Goal: Task Accomplishment & Management: Manage account settings

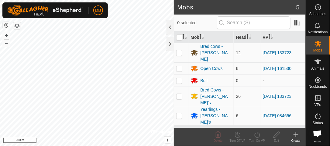
click at [108, 146] on html "DB Schedules Notifications Mobs Animals Neckbands VPs Status Infra Heatmap Help…" at bounding box center [165, 73] width 330 height 146
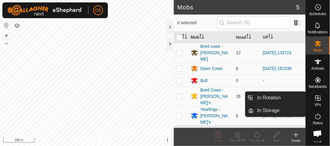
click at [318, 99] on icon at bounding box center [317, 98] width 5 height 5
click at [320, 98] on icon at bounding box center [318, 98] width 7 height 7
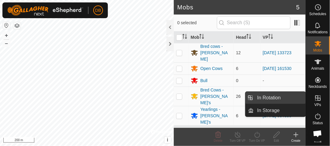
click at [266, 98] on link "In Rotation" at bounding box center [280, 98] width 52 height 12
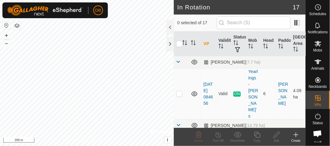
click at [297, 137] on icon at bounding box center [295, 135] width 7 height 7
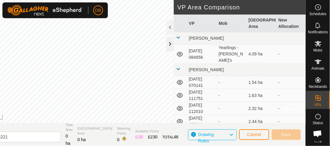
click at [170, 48] on div at bounding box center [170, 44] width 7 height 15
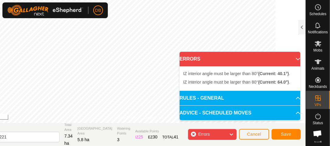
click at [295, 58] on p-accordion-header "ERRORS" at bounding box center [240, 59] width 121 height 15
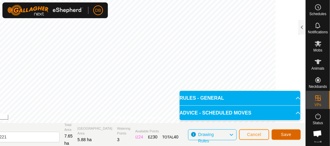
click at [290, 135] on span "Save" at bounding box center [286, 134] width 10 height 5
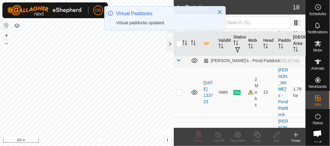
scroll to position [553, 0]
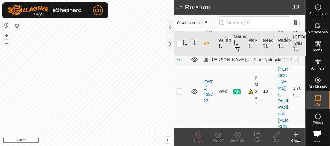
checkbox input "false"
click at [318, 46] on icon at bounding box center [318, 43] width 7 height 7
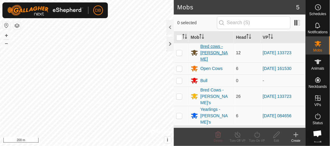
click at [208, 50] on div "Bred cows - [PERSON_NAME]" at bounding box center [216, 52] width 31 height 19
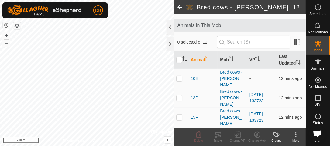
scroll to position [36, 0]
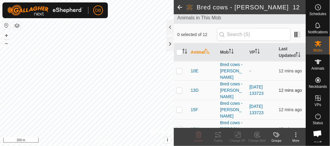
click at [179, 88] on p-checkbox at bounding box center [179, 90] width 6 height 5
checkbox input "true"
click at [179, 108] on p-checkbox at bounding box center [179, 110] width 6 height 5
checkbox input "true"
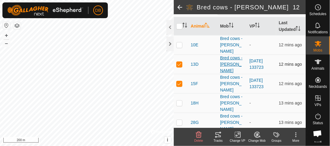
scroll to position [75, 0]
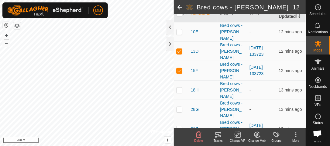
click at [178, 127] on p-checkbox at bounding box center [179, 129] width 6 height 5
checkbox input "true"
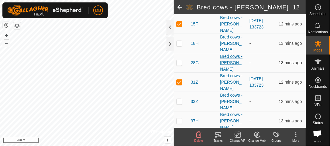
scroll to position [123, 0]
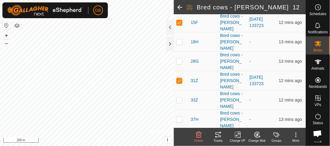
click at [178, 137] on p-checkbox at bounding box center [179, 139] width 6 height 5
checkbox input "true"
click at [239, 135] on icon at bounding box center [238, 135] width 8 height 7
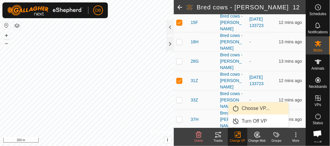
click at [252, 109] on link "Choose VP..." at bounding box center [259, 109] width 60 height 12
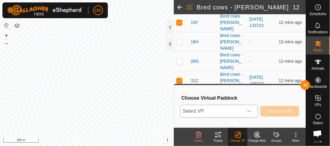
click at [250, 112] on icon "dropdown trigger" at bounding box center [249, 111] width 5 height 5
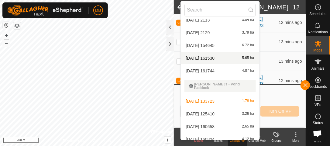
scroll to position [163, 0]
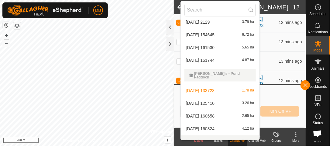
click at [203, 136] on li "[DATE] 194221 5.88 ha" at bounding box center [220, 142] width 79 height 12
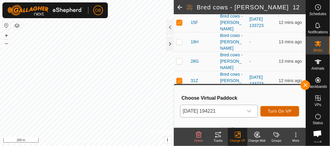
click at [283, 111] on span "Turn On VP" at bounding box center [280, 111] width 24 height 5
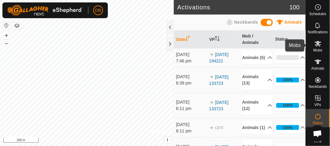
click at [319, 47] on icon at bounding box center [318, 43] width 7 height 7
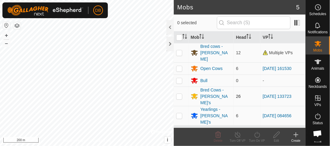
click at [178, 94] on p-checkbox at bounding box center [179, 96] width 6 height 5
checkbox input "false"
click at [201, 87] on div "Bred Cows - [PERSON_NAME]'s" at bounding box center [216, 96] width 31 height 19
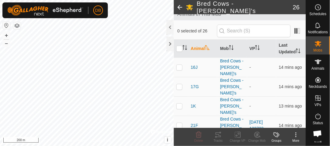
scroll to position [40, 0]
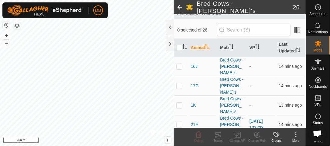
click at [178, 122] on p-checkbox at bounding box center [179, 124] width 6 height 5
checkbox input "true"
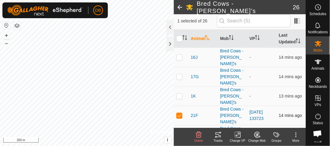
scroll to position [50, 0]
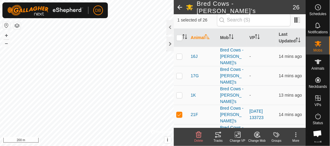
click at [178, 132] on p-checkbox at bounding box center [179, 134] width 6 height 5
checkbox input "true"
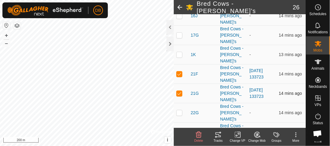
scroll to position [100, 0]
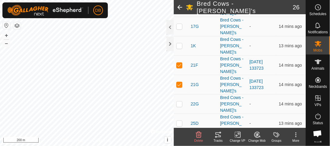
checkbox input "true"
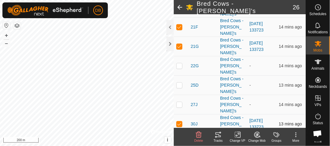
scroll to position [139, 0]
checkbox input "true"
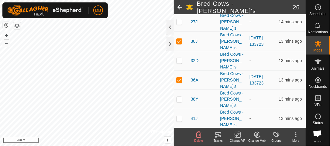
scroll to position [227, 0]
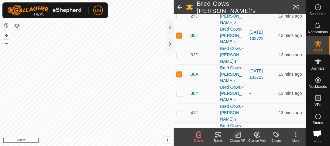
checkbox input "true"
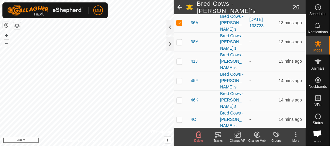
scroll to position [283, 0]
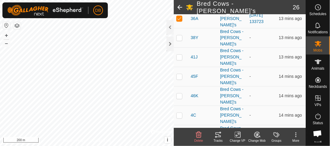
checkbox input "true"
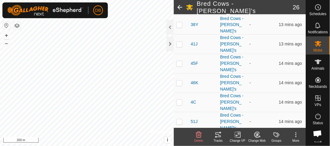
scroll to position [304, 0]
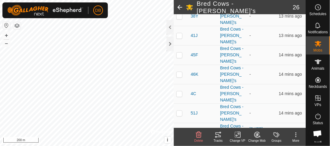
checkbox input "true"
click at [238, 136] on icon at bounding box center [238, 135] width 8 height 7
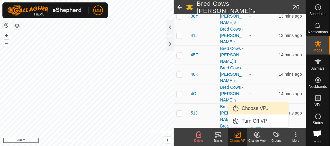
click at [256, 108] on link "Choose VP..." at bounding box center [259, 109] width 60 height 12
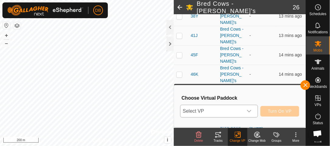
click at [251, 111] on icon "dropdown trigger" at bounding box center [249, 111] width 5 height 5
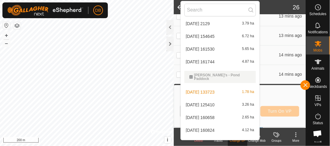
scroll to position [163, 0]
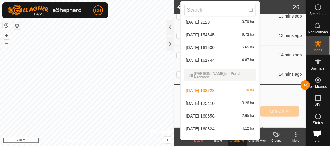
click at [203, 136] on li "[DATE] 194221 5.88 ha" at bounding box center [220, 142] width 79 height 12
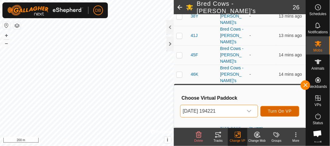
click at [285, 113] on span "Turn On VP" at bounding box center [280, 111] width 24 height 5
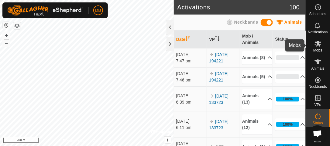
click at [318, 44] on icon at bounding box center [318, 44] width 7 height 6
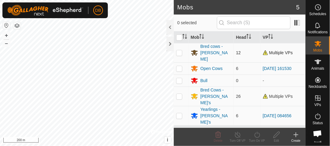
click at [179, 50] on p-checkbox at bounding box center [179, 52] width 6 height 5
checkbox input "true"
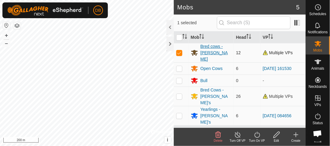
click at [205, 50] on div "Bred cows - [PERSON_NAME]" at bounding box center [216, 52] width 31 height 19
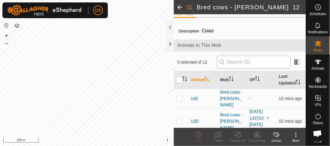
scroll to position [9, 0]
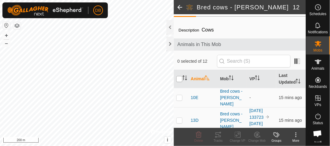
click at [179, 78] on input "checkbox" at bounding box center [179, 79] width 6 height 6
checkbox input "true"
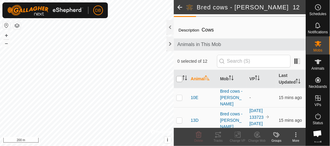
checkbox input "true"
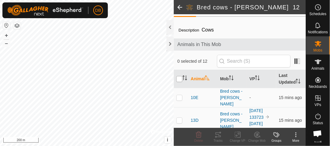
checkbox input "true"
click at [256, 134] on icon at bounding box center [257, 134] width 4 height 3
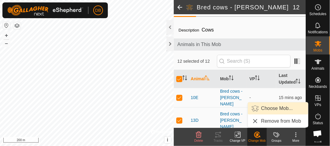
click at [270, 110] on link "Choose Mob..." at bounding box center [278, 109] width 60 height 12
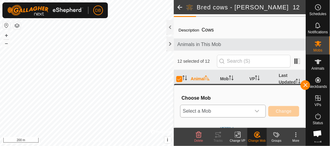
click at [259, 112] on icon "dropdown trigger" at bounding box center [257, 111] width 5 height 5
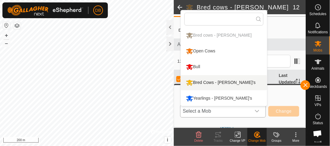
click at [226, 83] on div "Bred Cows - [PERSON_NAME]'s" at bounding box center [220, 83] width 73 height 10
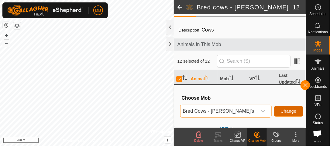
click at [281, 112] on span "Change" at bounding box center [289, 111] width 16 height 5
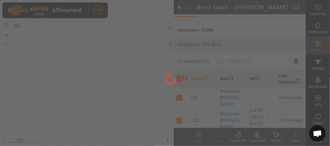
checkbox input "false"
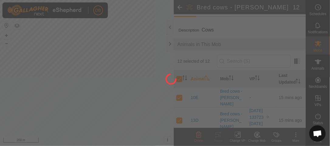
checkbox input "false"
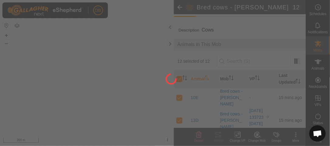
checkbox input "false"
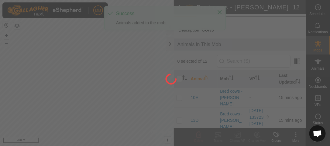
scroll to position [0, 0]
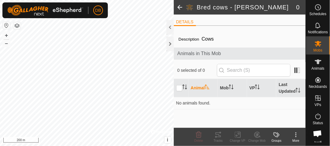
click at [179, 7] on span at bounding box center [180, 7] width 12 height 15
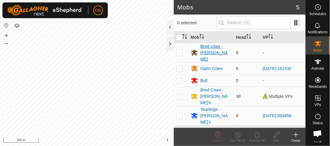
click at [212, 53] on div "Bred cows - [PERSON_NAME]" at bounding box center [216, 52] width 31 height 19
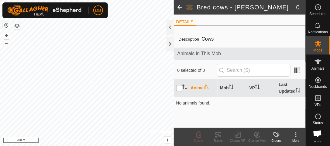
click at [178, 88] on input "checkbox" at bounding box center [179, 88] width 6 height 6
click at [179, 89] on input "checkbox" at bounding box center [179, 88] width 6 height 6
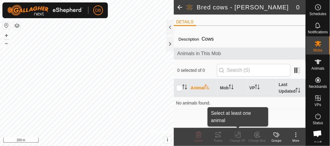
click at [237, 139] on div "Change VP" at bounding box center [237, 141] width 19 height 5
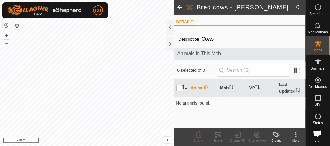
click at [177, 87] on input "checkbox" at bounding box center [179, 88] width 6 height 6
checkbox input "true"
click at [295, 138] on icon at bounding box center [295, 135] width 7 height 7
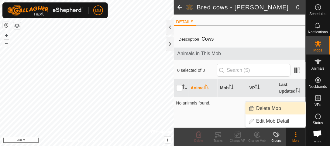
click at [270, 107] on link "Delete Mob" at bounding box center [276, 109] width 60 height 12
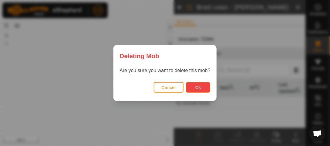
click at [201, 89] on button "Ok" at bounding box center [198, 87] width 24 height 11
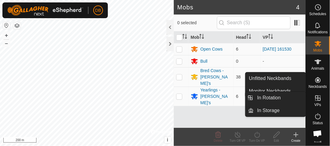
click at [317, 99] on icon at bounding box center [318, 98] width 7 height 7
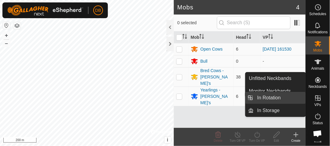
click at [273, 97] on link "In Rotation" at bounding box center [280, 98] width 52 height 12
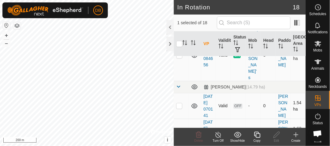
scroll to position [39, 0]
click at [205, 94] on link "[DATE] 070141" at bounding box center [208, 106] width 9 height 24
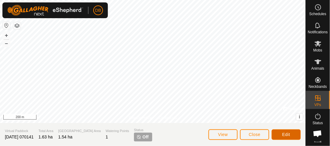
click at [282, 136] on span "Edit" at bounding box center [286, 134] width 8 height 5
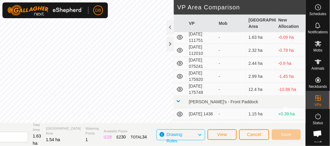
scroll to position [45, 0]
click at [196, 84] on td "[DATE] 175749" at bounding box center [202, 90] width 30 height 13
click at [226, 134] on span "View" at bounding box center [222, 134] width 10 height 5
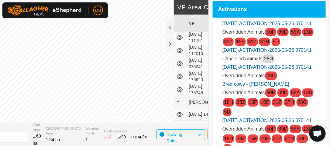
click at [320, 133] on span "Open chat" at bounding box center [318, 135] width 10 height 8
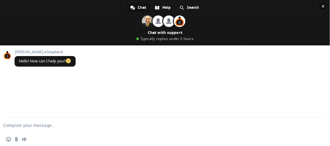
click at [323, 5] on span "Close chat" at bounding box center [323, 6] width 3 height 3
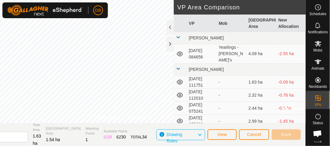
scroll to position [0, 0]
click at [316, 45] on icon at bounding box center [318, 44] width 7 height 6
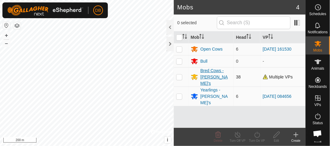
click at [202, 76] on div "Bred Cows - [PERSON_NAME]'s" at bounding box center [216, 77] width 31 height 19
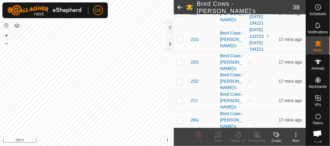
scroll to position [62, 0]
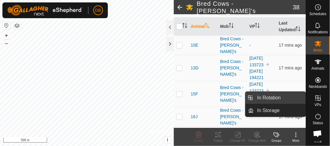
click at [278, 99] on link "In Rotation" at bounding box center [280, 98] width 52 height 12
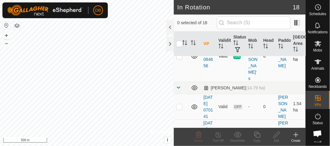
scroll to position [38, 0]
click at [208, 95] on link "[DATE] 070141" at bounding box center [208, 107] width 9 height 24
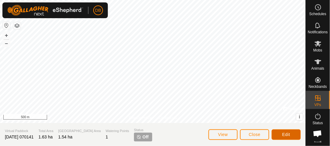
click at [282, 134] on button "Edit" at bounding box center [286, 135] width 29 height 11
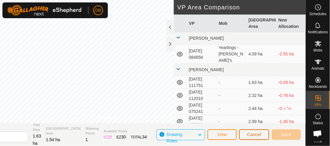
click at [265, 135] on button "Cancel" at bounding box center [254, 135] width 30 height 11
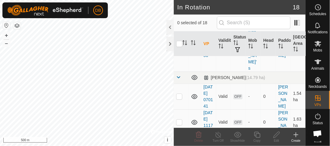
scroll to position [61, 0]
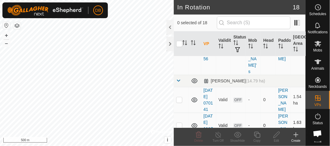
scroll to position [40, 0]
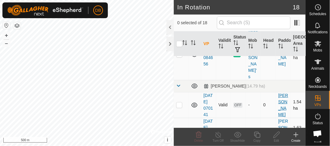
click at [281, 93] on link "[PERSON_NAME]" at bounding box center [283, 105] width 10 height 24
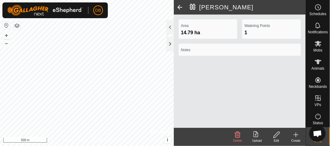
click at [238, 133] on icon at bounding box center [238, 135] width 6 height 6
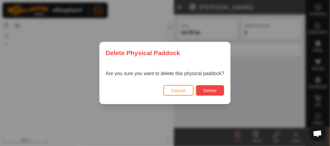
click at [214, 93] on span "Delete" at bounding box center [210, 90] width 13 height 5
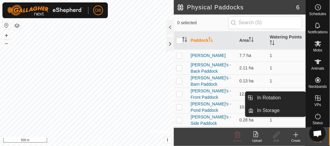
click at [318, 99] on icon at bounding box center [317, 98] width 5 height 5
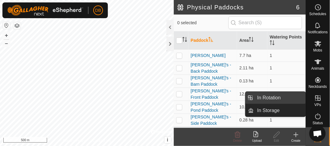
click at [279, 99] on link "In Rotation" at bounding box center [280, 98] width 52 height 12
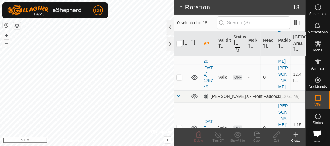
scroll to position [195, 0]
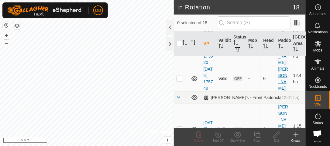
click at [283, 91] on link "[PERSON_NAME]" at bounding box center [283, 79] width 10 height 24
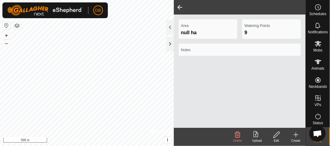
click at [239, 135] on icon at bounding box center [237, 135] width 7 height 7
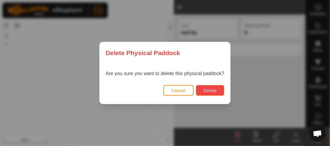
click at [215, 91] on span "Delete" at bounding box center [210, 90] width 13 height 5
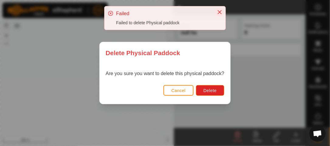
click at [221, 12] on icon "Close" at bounding box center [219, 12] width 5 height 5
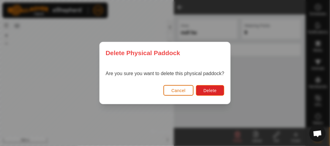
click at [184, 88] on span "Cancel" at bounding box center [178, 90] width 14 height 5
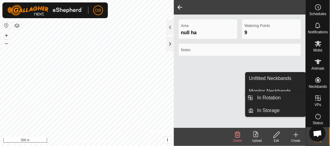
click at [319, 99] on icon at bounding box center [318, 98] width 7 height 7
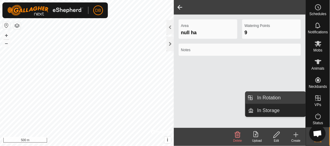
click at [280, 96] on link "In Rotation" at bounding box center [280, 98] width 52 height 12
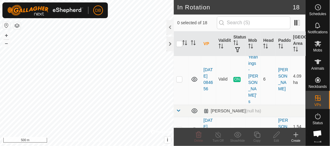
scroll to position [22, 0]
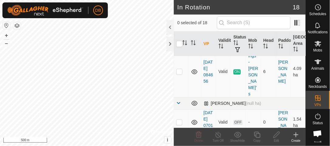
click at [180, 101] on span at bounding box center [178, 103] width 5 height 5
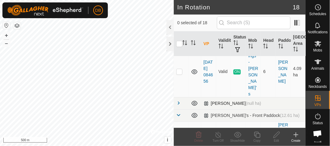
click at [180, 101] on span at bounding box center [178, 103] width 5 height 5
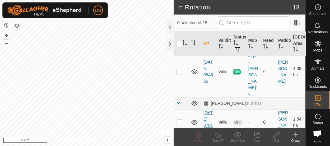
click at [208, 111] on link "[DATE] 070141" at bounding box center [208, 123] width 9 height 24
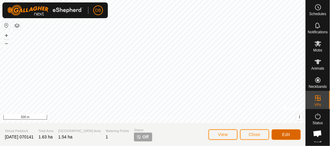
click at [283, 137] on span "Edit" at bounding box center [286, 134] width 8 height 5
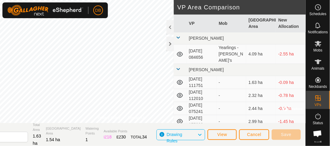
click at [198, 76] on td "[DATE] 111751" at bounding box center [202, 82] width 30 height 13
click at [180, 79] on icon at bounding box center [179, 82] width 7 height 7
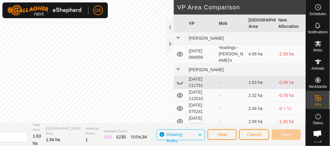
click at [180, 79] on icon at bounding box center [179, 82] width 7 height 7
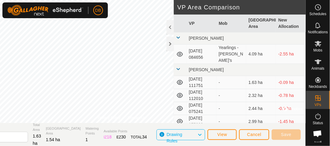
click at [180, 79] on icon at bounding box center [179, 82] width 7 height 7
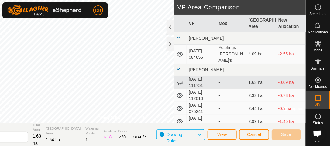
click at [180, 79] on icon at bounding box center [179, 82] width 7 height 7
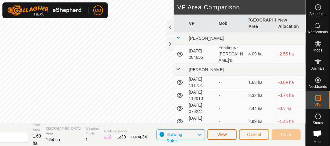
click at [214, 135] on button "View" at bounding box center [222, 135] width 29 height 11
click at [259, 138] on button "Cancel" at bounding box center [254, 135] width 30 height 11
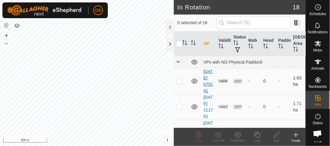
click at [207, 88] on link "[DATE] 070141" at bounding box center [208, 81] width 9 height 24
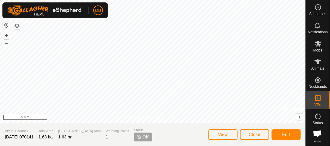
click at [143, 137] on span "Off" at bounding box center [146, 137] width 6 height 6
click at [320, 46] on icon at bounding box center [318, 43] width 7 height 7
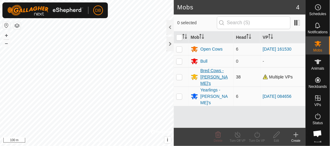
click at [202, 74] on div "Bred Cows - [PERSON_NAME]'s" at bounding box center [216, 77] width 31 height 19
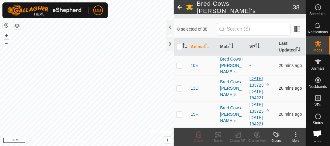
scroll to position [44, 0]
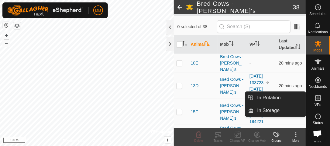
click at [318, 98] on icon at bounding box center [318, 98] width 7 height 7
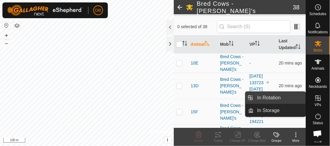
click at [275, 99] on link "In Rotation" at bounding box center [280, 98] width 52 height 12
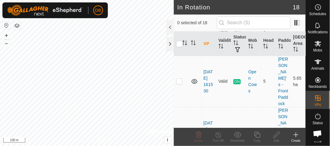
scroll to position [444, 0]
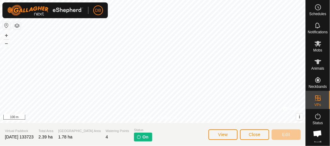
click at [134, 137] on p-tag "On" at bounding box center [143, 137] width 18 height 9
click at [136, 138] on img at bounding box center [138, 137] width 5 height 5
click at [143, 137] on span "On" at bounding box center [146, 137] width 6 height 6
click at [228, 136] on button "View" at bounding box center [222, 135] width 29 height 11
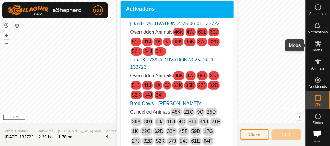
click at [319, 43] on icon at bounding box center [318, 44] width 7 height 6
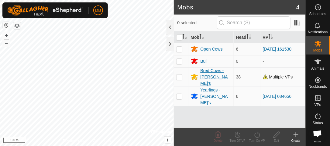
click at [206, 72] on div "Bred Cows - [PERSON_NAME]'s" at bounding box center [216, 77] width 31 height 19
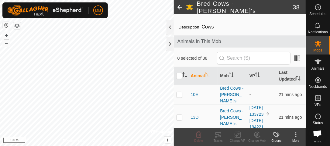
scroll to position [26, 0]
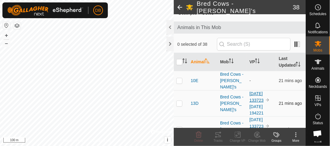
click at [256, 91] on link "[DATE] 133723" at bounding box center [256, 97] width 14 height 12
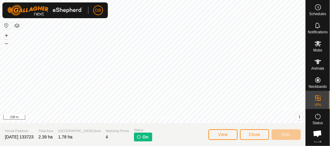
click at [134, 140] on p-tag "On" at bounding box center [143, 137] width 18 height 9
click at [318, 66] on es-animals-svg-icon at bounding box center [318, 62] width 11 height 10
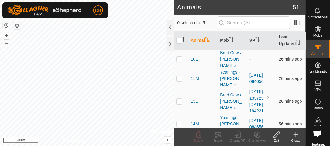
scroll to position [20, 0]
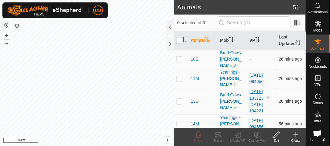
click at [256, 89] on link "[DATE] 133723" at bounding box center [256, 95] width 14 height 12
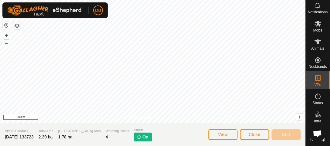
click at [143, 139] on span "On" at bounding box center [146, 137] width 6 height 6
click at [136, 138] on img at bounding box center [138, 137] width 5 height 5
click at [317, 27] on es-mob-svg-icon at bounding box center [318, 24] width 11 height 10
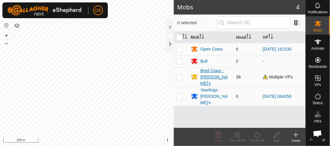
click at [208, 75] on div "Bred Cows - [PERSON_NAME]'s" at bounding box center [216, 77] width 31 height 19
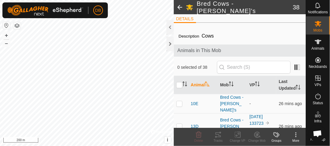
scroll to position [22, 0]
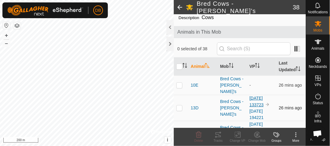
click at [262, 96] on link "[DATE] 133723" at bounding box center [256, 102] width 14 height 12
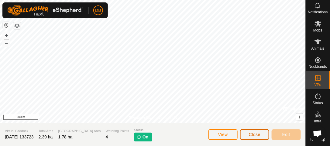
click at [247, 133] on button "Close" at bounding box center [254, 135] width 29 height 11
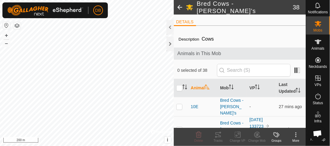
click at [296, 135] on icon at bounding box center [295, 135] width 1 height 1
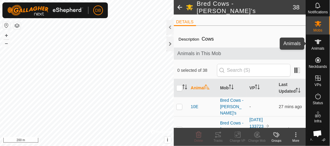
click at [318, 44] on icon at bounding box center [318, 41] width 7 height 7
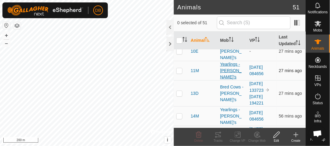
scroll to position [9, 0]
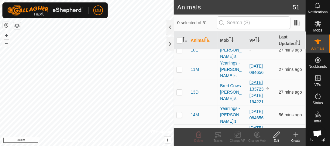
click at [255, 80] on link "[DATE] 133723" at bounding box center [256, 86] width 14 height 12
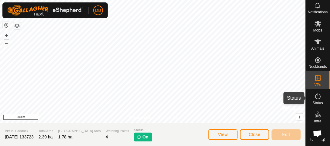
click at [317, 97] on icon at bounding box center [318, 96] width 7 height 7
click at [318, 97] on icon at bounding box center [318, 96] width 7 height 7
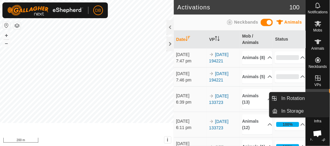
click at [321, 80] on icon at bounding box center [317, 78] width 5 height 5
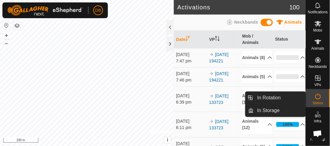
click at [318, 80] on icon at bounding box center [318, 78] width 7 height 7
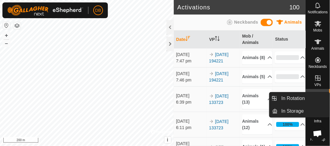
click at [318, 76] on icon at bounding box center [317, 78] width 5 height 5
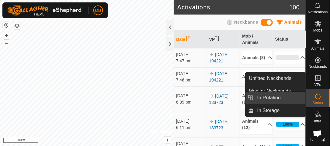
click at [276, 99] on link "In Rotation" at bounding box center [280, 98] width 52 height 12
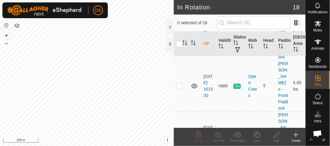
scroll to position [448, 0]
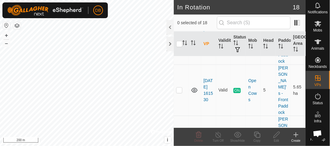
scroll to position [438, 0]
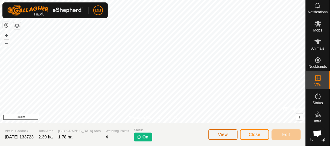
click at [229, 136] on button "View" at bounding box center [222, 135] width 29 height 11
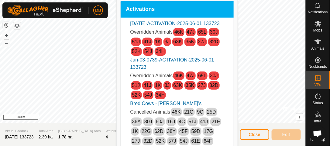
click at [231, 132] on div "[DATE]-ACTIVATION-2025-06-01 133723 Overridden Animals 46K 47J 65L 30J 51J 41J …" at bounding box center [177, 110] width 113 height 185
click at [253, 135] on span "Close" at bounding box center [255, 134] width 12 height 5
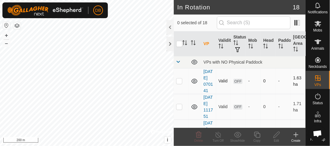
click at [177, 84] on p-checkbox at bounding box center [179, 81] width 6 height 5
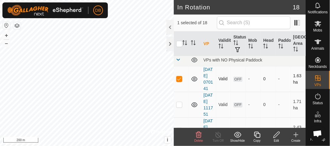
scroll to position [3, 0]
click at [179, 81] on p-checkbox at bounding box center [179, 78] width 6 height 5
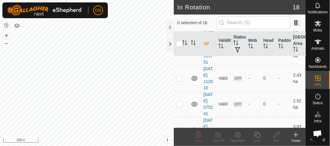
scroll to position [0, 0]
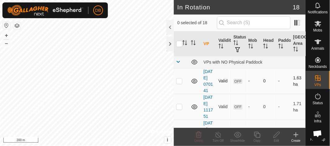
click at [179, 84] on p-checkbox at bounding box center [179, 81] width 6 height 5
click at [199, 135] on icon at bounding box center [199, 135] width 6 height 6
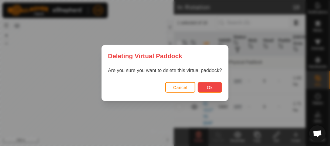
click at [210, 89] on span "Ok" at bounding box center [210, 87] width 6 height 5
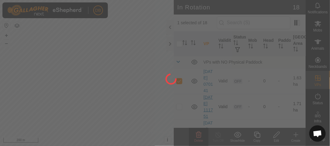
checkbox input "false"
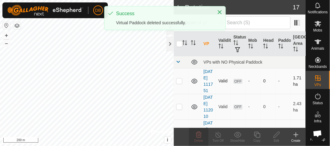
click at [179, 84] on p-checkbox at bounding box center [179, 81] width 6 height 5
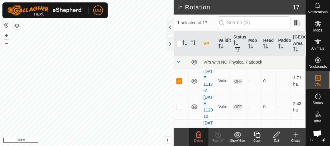
click at [198, 133] on icon at bounding box center [199, 135] width 6 height 6
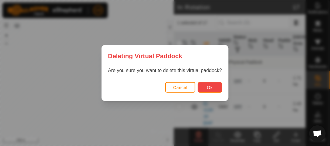
click at [211, 86] on span "Ok" at bounding box center [210, 87] width 6 height 5
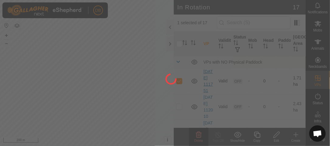
checkbox input "false"
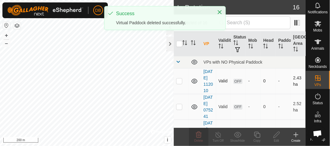
click at [179, 84] on p-checkbox at bounding box center [179, 81] width 6 height 5
checkbox input "true"
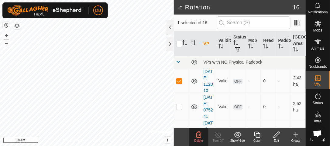
click at [198, 137] on icon at bounding box center [198, 135] width 7 height 7
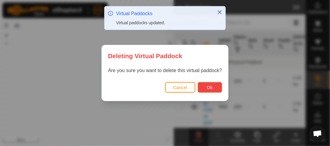
click at [217, 90] on button "Ok" at bounding box center [210, 87] width 24 height 11
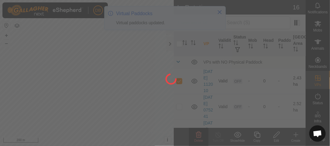
checkbox input "false"
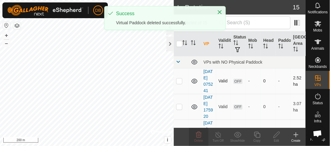
click at [179, 84] on p-checkbox at bounding box center [179, 81] width 6 height 5
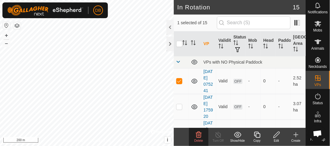
click at [199, 135] on icon at bounding box center [199, 135] width 6 height 6
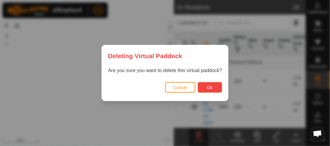
click at [209, 87] on span "Ok" at bounding box center [210, 87] width 6 height 5
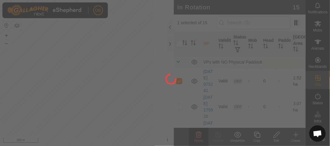
checkbox input "false"
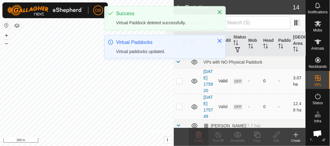
click at [180, 84] on p-checkbox at bounding box center [179, 81] width 6 height 5
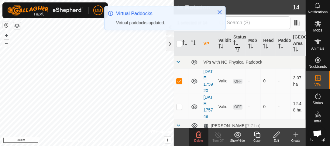
click at [200, 139] on span "Delete" at bounding box center [198, 140] width 9 height 3
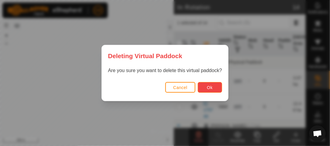
click at [212, 87] on span "Ok" at bounding box center [210, 87] width 6 height 5
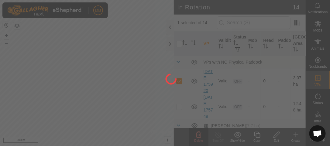
checkbox input "false"
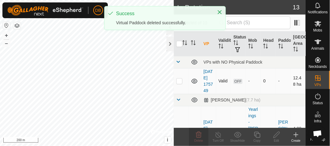
click at [181, 84] on p-checkbox at bounding box center [179, 81] width 6 height 5
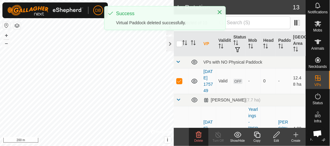
click at [199, 138] on icon at bounding box center [198, 135] width 7 height 7
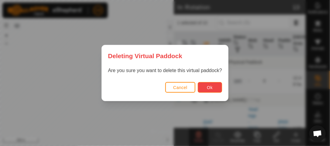
click at [210, 84] on button "Ok" at bounding box center [210, 87] width 24 height 11
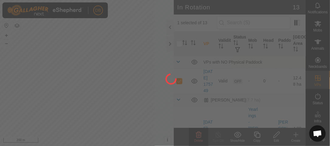
checkbox input "false"
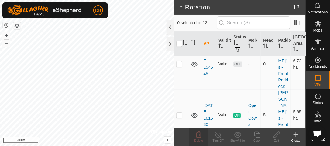
scroll to position [239, 0]
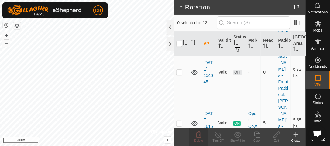
checkbox input "true"
click at [218, 136] on icon at bounding box center [219, 135] width 8 height 7
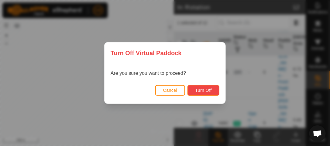
click at [214, 93] on button "Turn Off" at bounding box center [203, 90] width 32 height 11
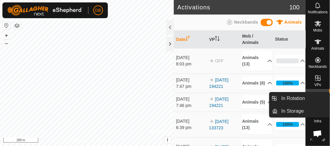
click at [317, 78] on icon at bounding box center [317, 78] width 5 height 5
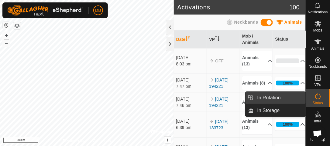
click at [274, 98] on link "In Rotation" at bounding box center [280, 98] width 52 height 12
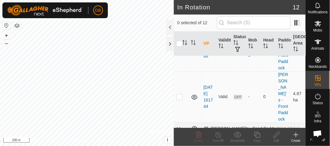
scroll to position [349, 0]
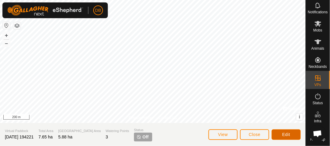
click at [287, 138] on button "Edit" at bounding box center [286, 135] width 29 height 11
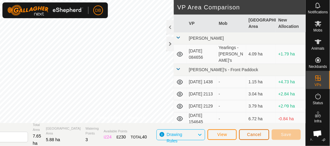
click at [257, 136] on span "Cancel" at bounding box center [254, 134] width 14 height 5
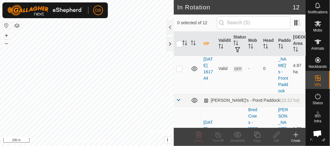
scroll to position [349, 0]
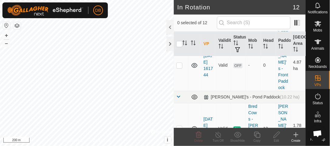
checkbox input "true"
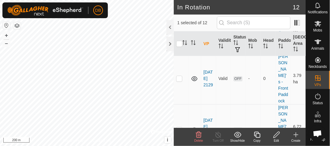
scroll to position [181, 0]
checkbox input "true"
click at [218, 134] on icon at bounding box center [219, 135] width 8 height 7
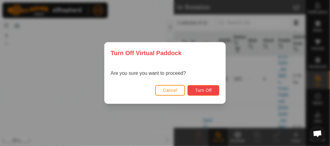
click at [210, 88] on span "Turn Off" at bounding box center [203, 90] width 17 height 5
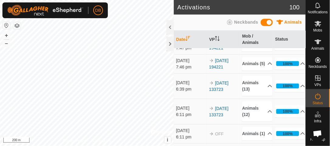
scroll to position [43, 0]
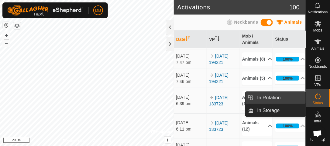
click at [269, 95] on link "In Rotation" at bounding box center [280, 98] width 52 height 12
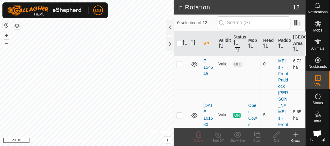
scroll to position [349, 0]
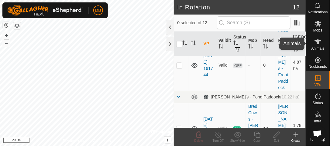
click at [318, 43] on icon at bounding box center [318, 42] width 7 height 5
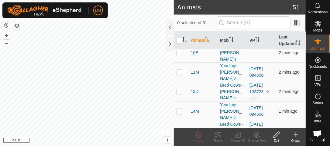
scroll to position [13, 0]
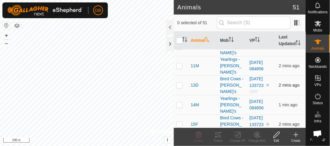
click at [179, 83] on p-checkbox at bounding box center [179, 85] width 6 height 5
checkbox input "true"
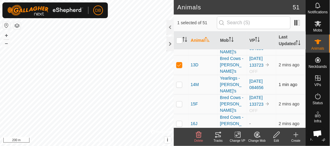
scroll to position [36, 0]
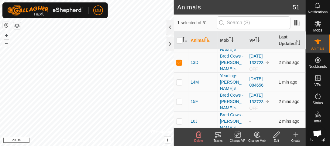
click at [178, 99] on p-checkbox at bounding box center [179, 101] width 6 height 5
checkbox input "true"
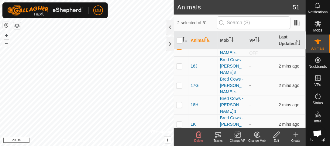
scroll to position [95, 0]
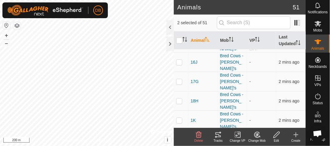
click at [177, 138] on p-checkbox at bounding box center [179, 140] width 6 height 5
checkbox input "true"
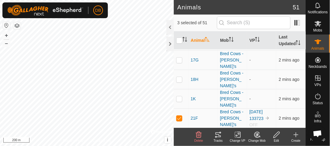
click at [178, 136] on p-checkbox at bounding box center [179, 138] width 6 height 5
checkbox input "true"
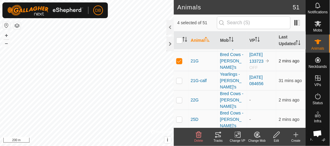
scroll to position [208, 0]
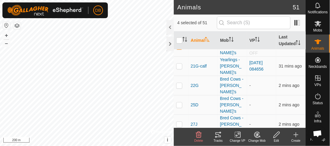
checkbox input "true"
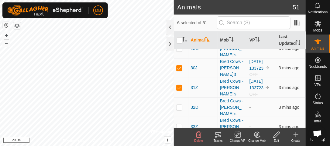
scroll to position [310, 0]
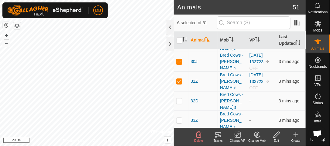
checkbox input "true"
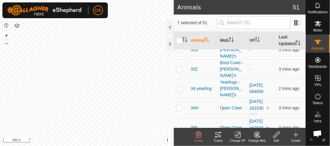
scroll to position [362, 0]
checkbox input "true"
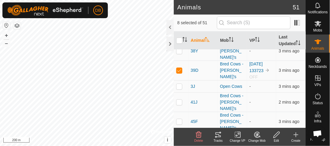
scroll to position [525, 0]
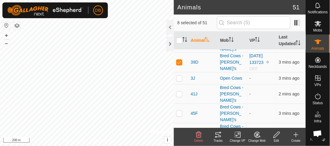
checkbox input "true"
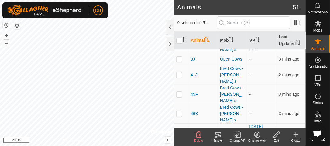
scroll to position [579, 0]
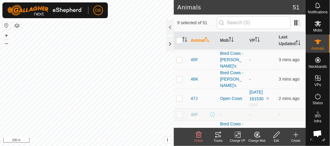
checkbox input "true"
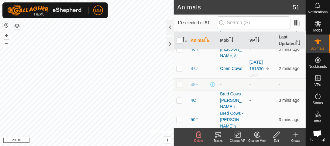
scroll to position [609, 0]
checkbox input "true"
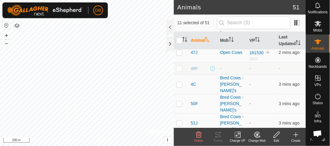
scroll to position [629, 0]
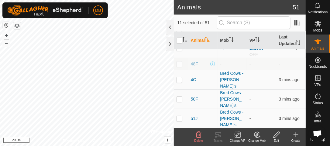
checkbox input "true"
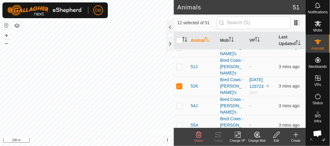
scroll to position [701, 0]
checkbox input "true"
click at [238, 136] on icon at bounding box center [238, 135] width 8 height 7
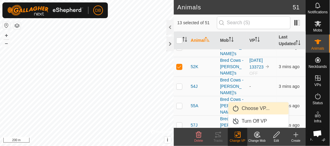
click at [249, 109] on link "Choose VP..." at bounding box center [259, 109] width 60 height 12
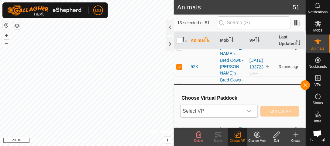
click at [251, 111] on icon "dropdown trigger" at bounding box center [249, 111] width 5 height 5
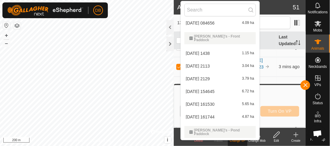
scroll to position [73, 0]
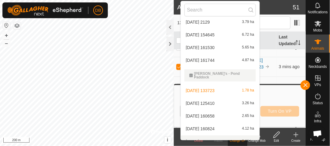
click at [204, 136] on li "[DATE] 194221 5.88 ha" at bounding box center [220, 142] width 79 height 12
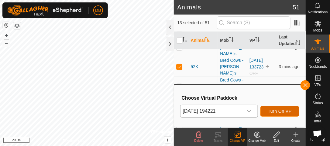
click at [275, 111] on span "Turn On VP" at bounding box center [280, 111] width 24 height 5
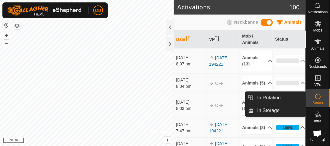
click at [319, 80] on icon at bounding box center [318, 78] width 7 height 7
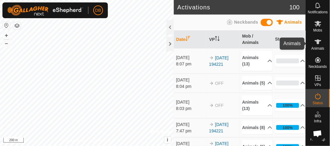
click at [319, 44] on icon at bounding box center [318, 41] width 7 height 7
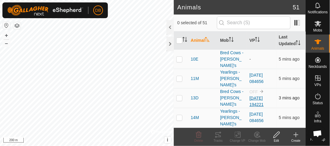
click at [260, 96] on link "[DATE] 194221" at bounding box center [256, 101] width 14 height 11
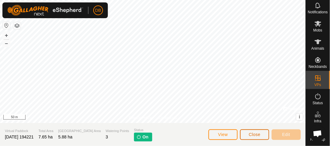
click at [256, 135] on span "Close" at bounding box center [255, 134] width 12 height 5
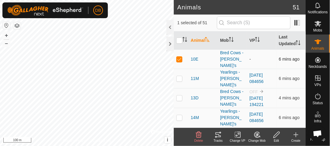
click at [179, 57] on p-checkbox at bounding box center [179, 59] width 6 height 5
checkbox input "false"
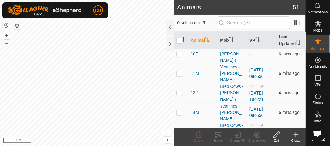
scroll to position [6, 0]
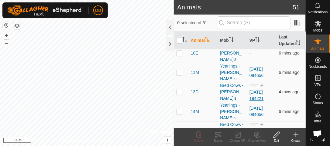
click at [254, 90] on link "[DATE] 194221" at bounding box center [256, 95] width 14 height 11
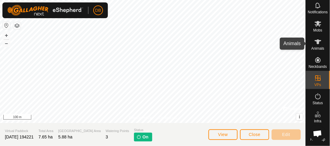
click at [321, 43] on icon at bounding box center [318, 41] width 7 height 7
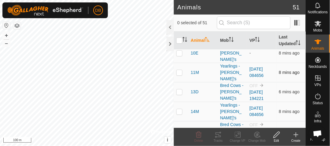
scroll to position [13, 0]
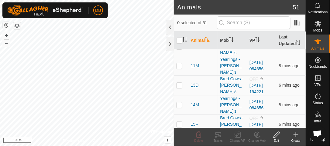
click at [194, 82] on span "13D" at bounding box center [195, 85] width 8 height 6
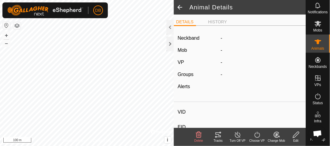
type input "13D"
type input "-"
type input "Red Baldie"
type input "-"
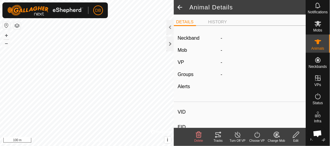
type input "09/2016"
type input "9 years 1 month"
type input "Pregnant"
type input "0 kg"
type input "-"
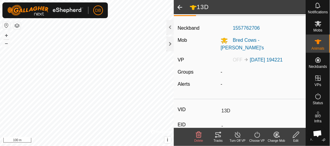
scroll to position [10, 0]
click at [178, 7] on span at bounding box center [180, 7] width 12 height 15
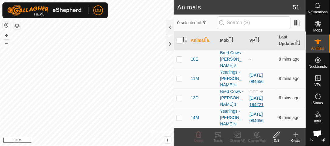
click at [256, 96] on link "[DATE] 194221" at bounding box center [256, 101] width 14 height 11
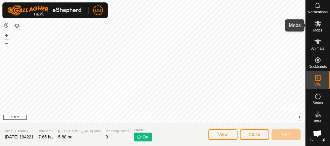
click at [319, 26] on icon at bounding box center [318, 23] width 7 height 7
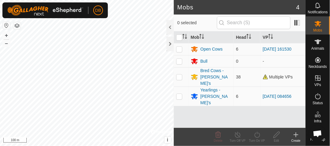
click at [295, 136] on icon at bounding box center [295, 135] width 7 height 7
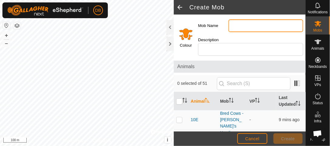
click at [247, 24] on input "Mob Name" at bounding box center [266, 25] width 75 height 13
type input "Calved Cows"
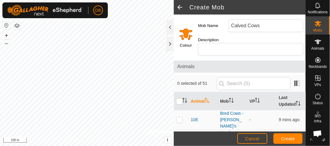
click at [185, 32] on input "Select a color" at bounding box center [186, 34] width 15 height 15
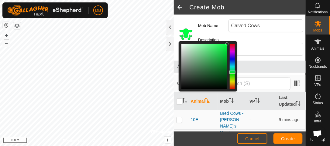
drag, startPoint x: 231, startPoint y: 84, endPoint x: 233, endPoint y: 72, distance: 12.6
click at [233, 72] on div at bounding box center [232, 72] width 6 height 3
click at [197, 61] on div at bounding box center [204, 67] width 46 height 46
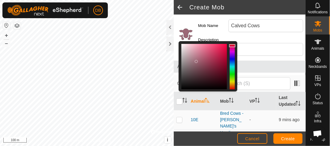
drag, startPoint x: 232, startPoint y: 71, endPoint x: 233, endPoint y: 46, distance: 25.8
click at [233, 46] on div at bounding box center [232, 45] width 6 height 3
click at [212, 53] on div at bounding box center [204, 67] width 46 height 46
click at [182, 31] on input "Select a color" at bounding box center [186, 34] width 15 height 15
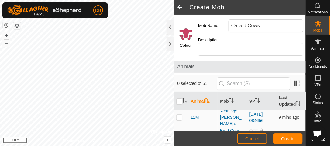
scroll to position [23, 0]
click at [180, 134] on p-checkbox at bounding box center [179, 136] width 6 height 5
checkbox input "true"
click at [179, 136] on p-checkbox at bounding box center [179, 138] width 6 height 5
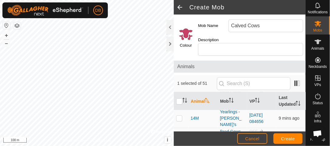
checkbox input "true"
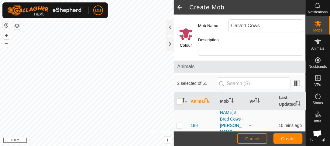
scroll to position [131, 0]
checkbox input "true"
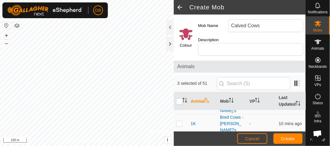
checkbox input "true"
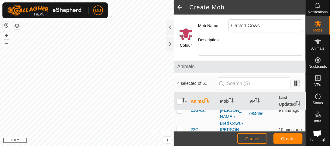
scroll to position [232, 0]
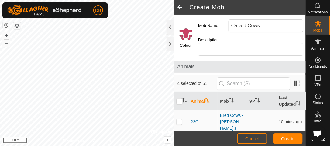
checkbox input "true"
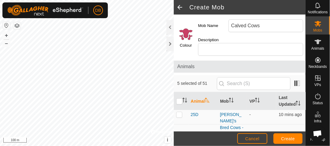
checkbox input "true"
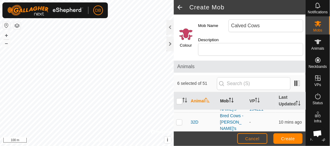
scroll to position [356, 0]
checkbox input "true"
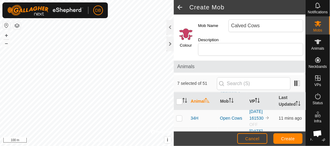
scroll to position [419, 0]
checkbox input "true"
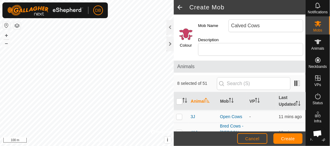
checkbox input "true"
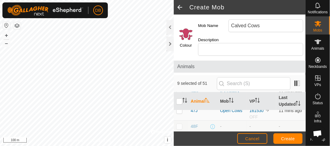
checkbox input "true"
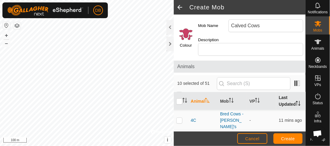
scroll to position [656, 0]
checkbox input "true"
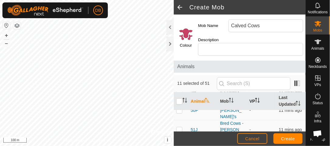
scroll to position [687, 0]
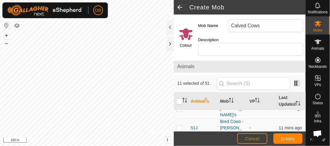
checkbox input "true"
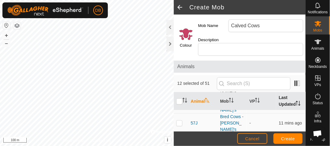
scroll to position [770, 0]
checkbox input "true"
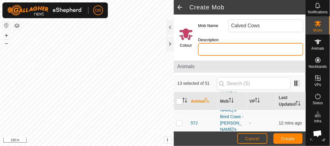
click at [221, 48] on input "Description" at bounding box center [250, 49] width 105 height 13
type input "Calved Cows"
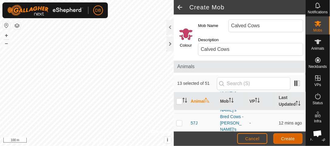
click at [290, 140] on span "Create" at bounding box center [288, 139] width 14 height 5
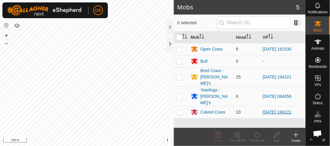
click at [283, 110] on link "[DATE] 194221" at bounding box center [277, 112] width 29 height 5
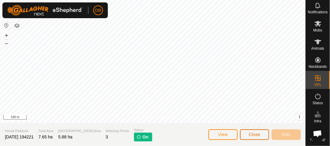
click at [253, 138] on button "Close" at bounding box center [254, 135] width 29 height 11
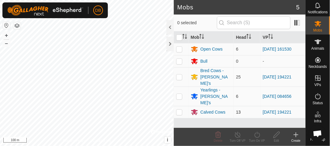
click at [180, 110] on p-checkbox at bounding box center [179, 112] width 6 height 5
checkbox input "true"
click at [256, 136] on icon at bounding box center [257, 135] width 8 height 7
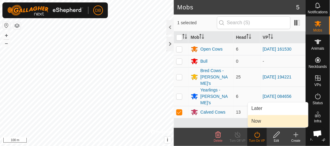
click at [256, 121] on link "Now" at bounding box center [278, 121] width 60 height 12
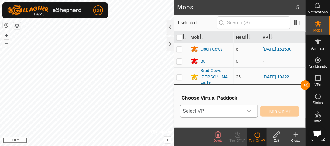
click at [251, 111] on icon "dropdown trigger" at bounding box center [249, 111] width 5 height 5
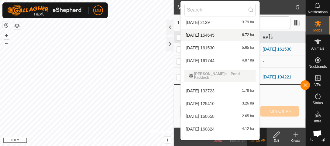
scroll to position [73, 0]
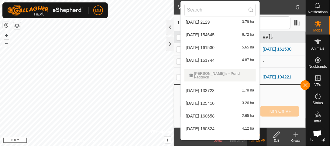
click at [203, 136] on li "[DATE] 194221 5.88 ha" at bounding box center [220, 142] width 79 height 12
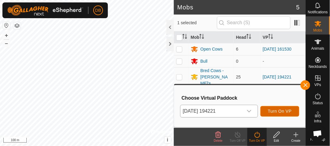
click at [289, 112] on span "Turn On VP" at bounding box center [280, 111] width 24 height 5
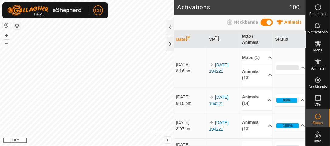
click at [170, 44] on div at bounding box center [170, 44] width 7 height 15
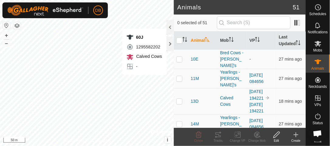
checkbox input "true"
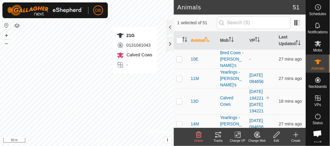
checkbox input "true"
checkbox input "false"
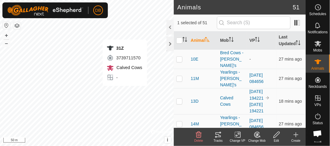
checkbox input "false"
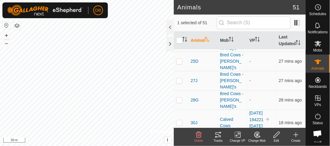
scroll to position [269, 0]
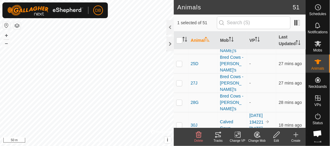
click at [181, 146] on p-checkbox at bounding box center [179, 148] width 6 height 5
checkbox input "false"
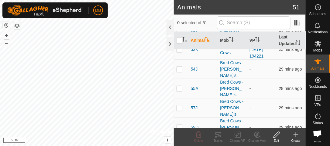
scroll to position [758, 0]
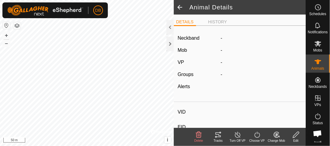
type input "9C"
type input "-"
type input "Red Baldie"
type input "-"
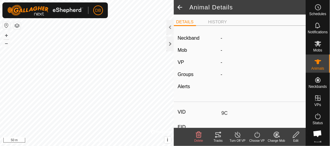
type input "09/2015"
type input "10 years 2 months"
type input "Pregnant"
type input "0 kg"
type input "-"
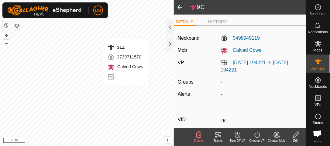
type input "-"
type input "31Z"
type input "-"
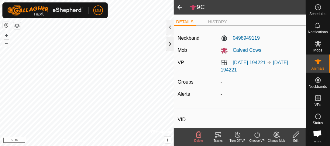
type input "Red Baldie"
type input "-"
type input "09/2012"
type input "13 years 2 months"
type input "0 kg"
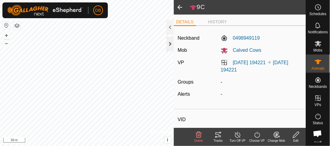
type input "-"
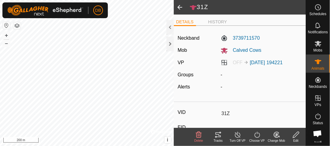
type input "31Z"
